Goal: Task Accomplishment & Management: Complete application form

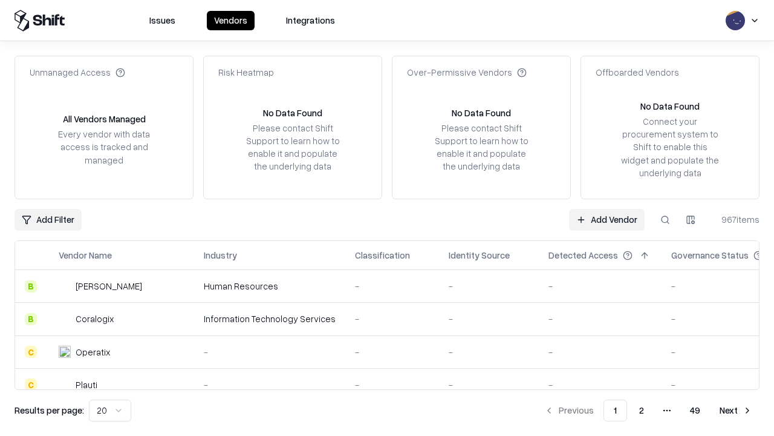
click at [607, 219] on link "Add Vendor" at bounding box center [607, 220] width 76 height 22
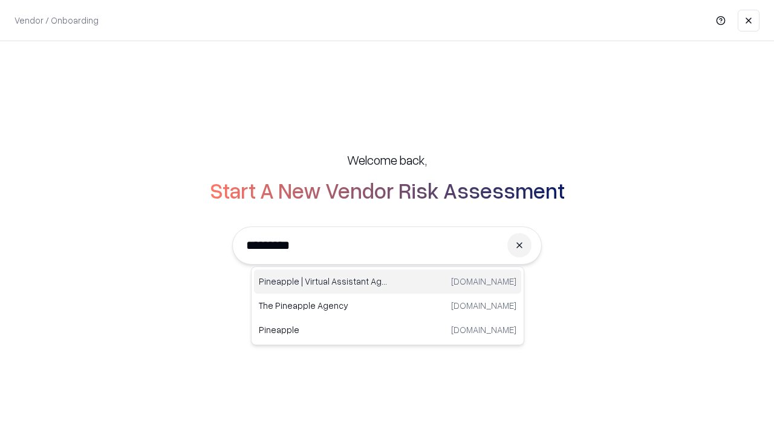
click at [388, 281] on div "Pineapple | Virtual Assistant Agency [DOMAIN_NAME]" at bounding box center [387, 281] width 267 height 24
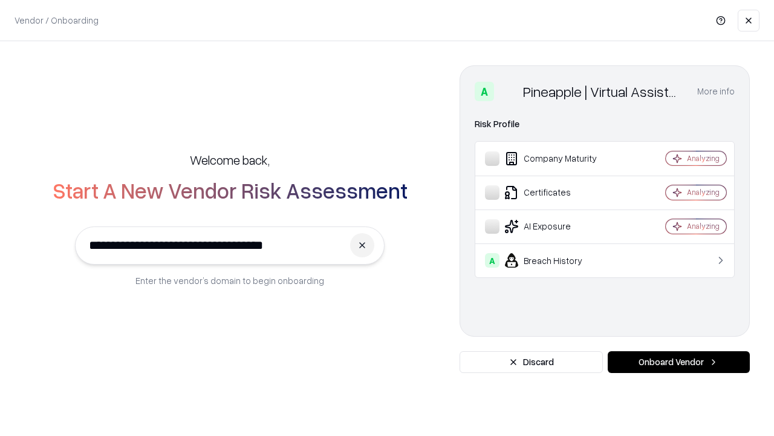
type input "**********"
click at [679, 362] on button "Onboard Vendor" at bounding box center [679, 362] width 142 height 22
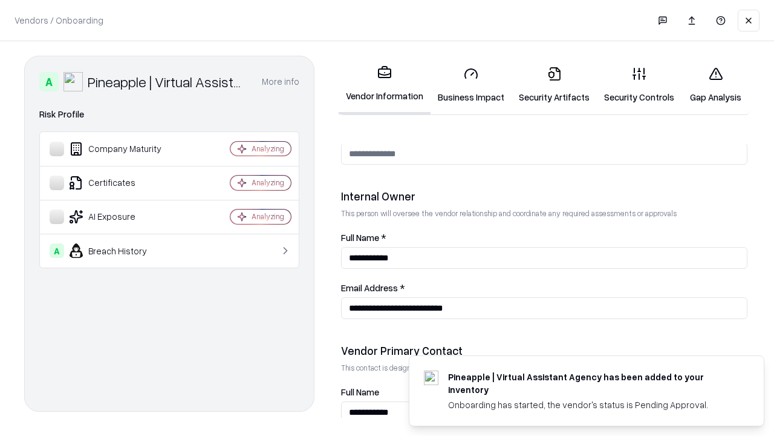
scroll to position [627, 0]
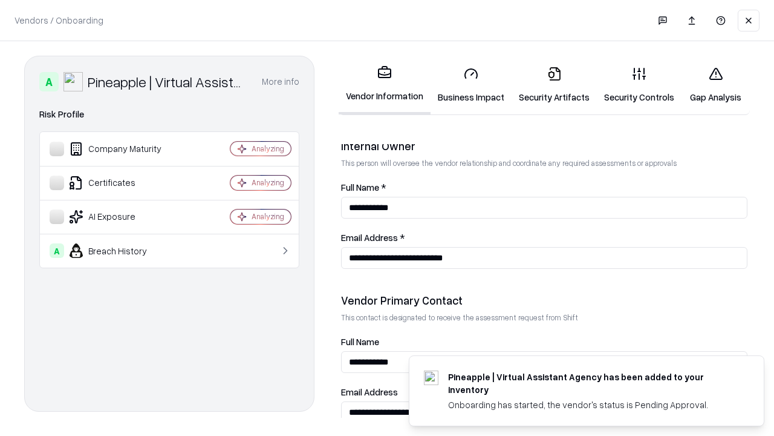
click at [471, 85] on link "Business Impact" at bounding box center [471, 85] width 81 height 56
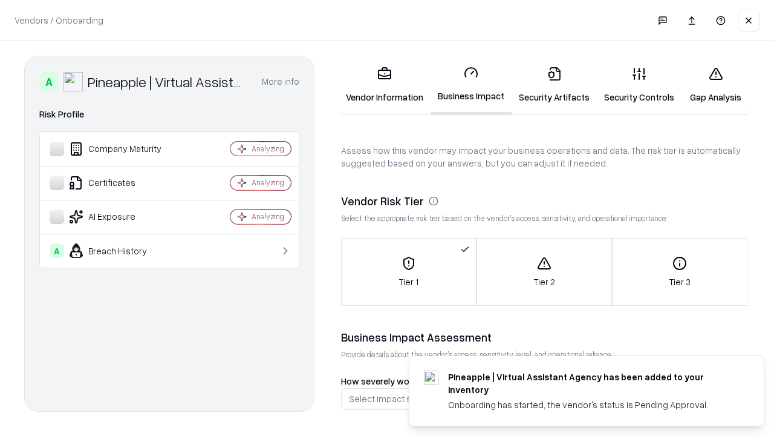
click at [716, 85] on link "Gap Analysis" at bounding box center [716, 85] width 68 height 56
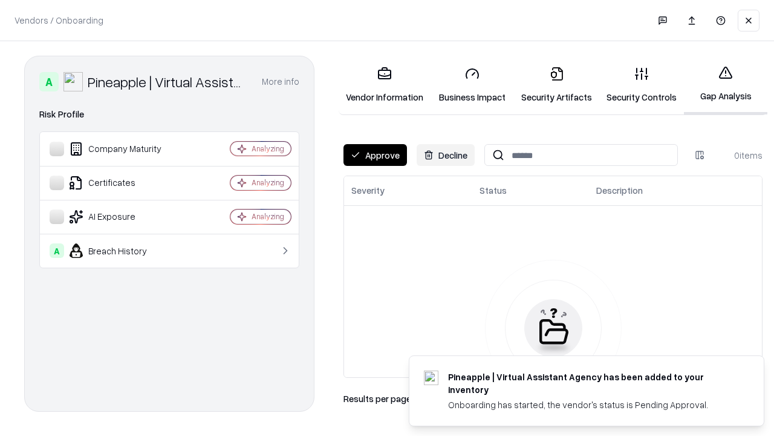
click at [375, 155] on button "Approve" at bounding box center [376, 155] width 64 height 22
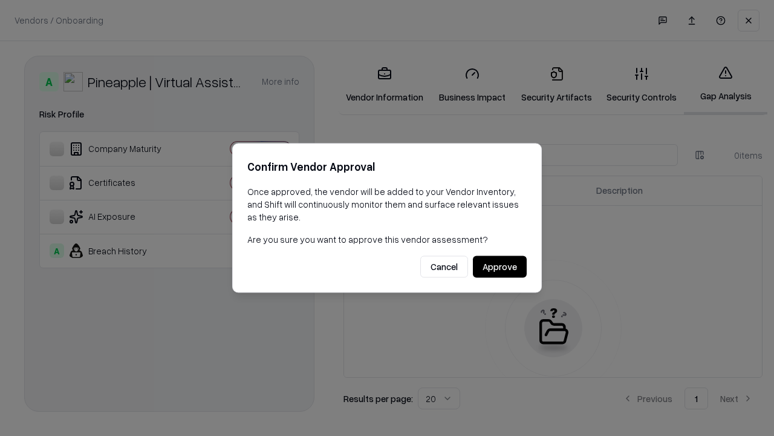
click at [500, 266] on button "Approve" at bounding box center [500, 267] width 54 height 22
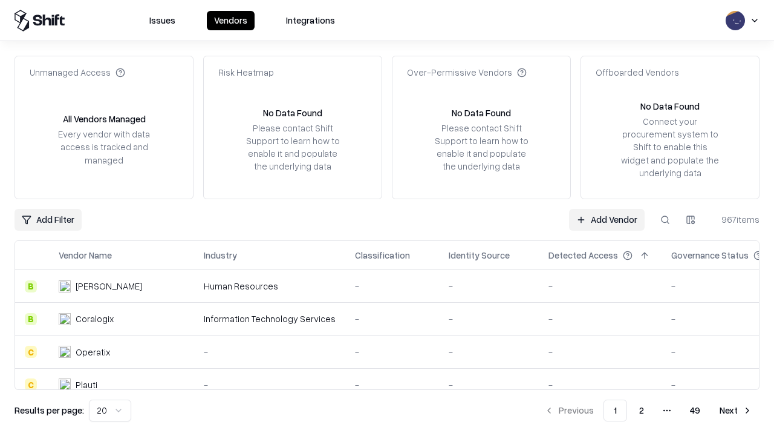
type input "**********"
click at [607, 219] on link "Add Vendor" at bounding box center [607, 220] width 76 height 22
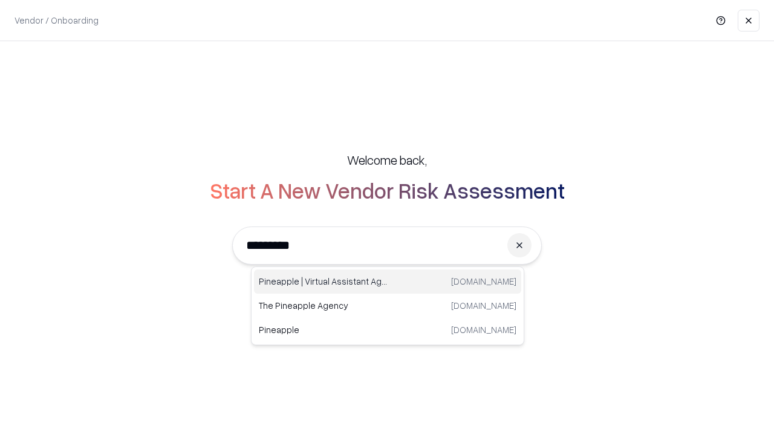
click at [388, 281] on div "Pineapple | Virtual Assistant Agency [DOMAIN_NAME]" at bounding box center [387, 281] width 267 height 24
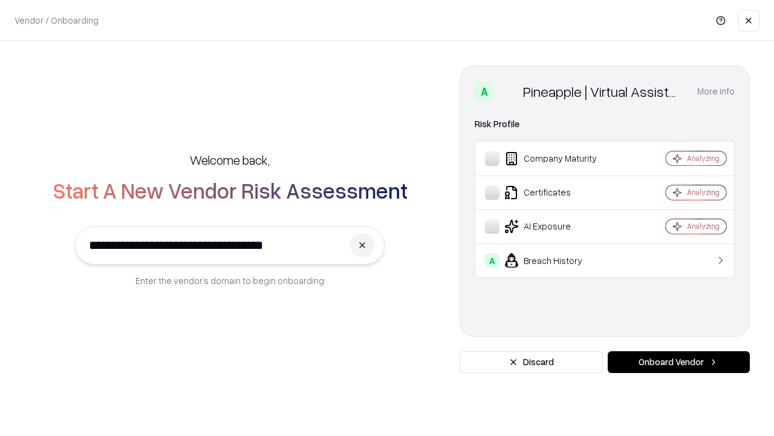
type input "**********"
click at [679, 362] on button "Onboard Vendor" at bounding box center [679, 362] width 142 height 22
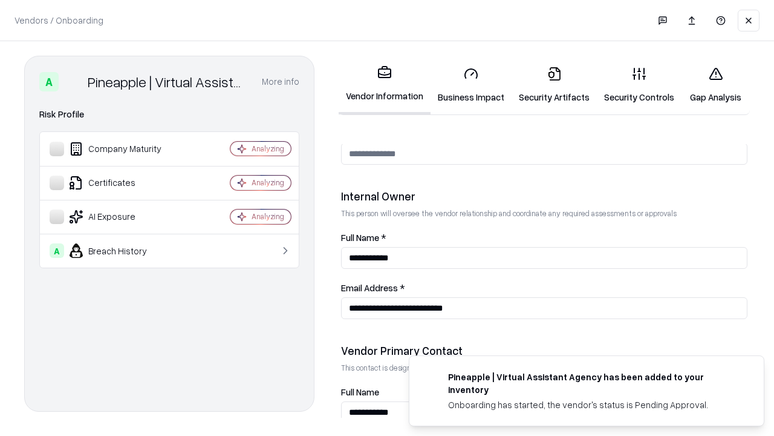
scroll to position [627, 0]
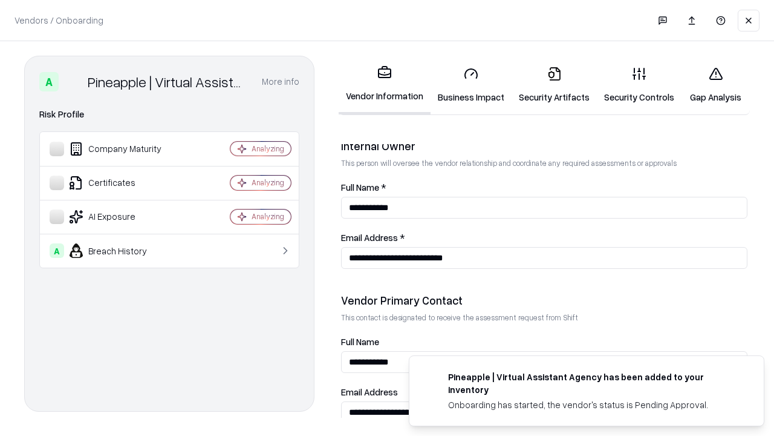
click at [716, 85] on link "Gap Analysis" at bounding box center [716, 85] width 68 height 56
